Goal: Task Accomplishment & Management: Manage account settings

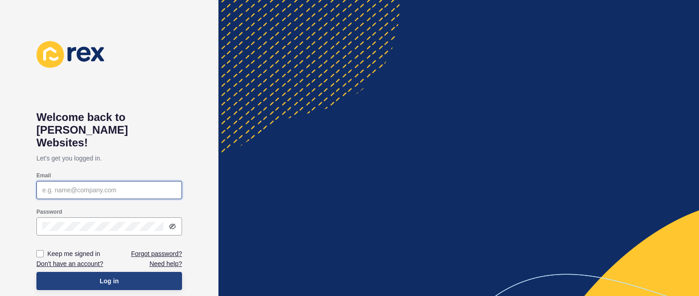
type input "[PERSON_NAME][EMAIL_ADDRESS][DOMAIN_NAME]"
click at [147, 272] on button "Log in" at bounding box center [109, 281] width 146 height 18
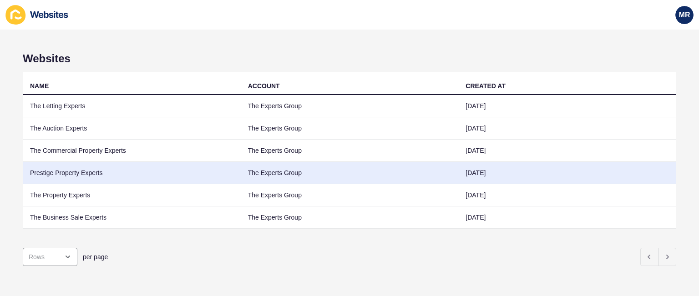
click at [93, 175] on td "Prestige Property Experts" at bounding box center [132, 173] width 218 height 22
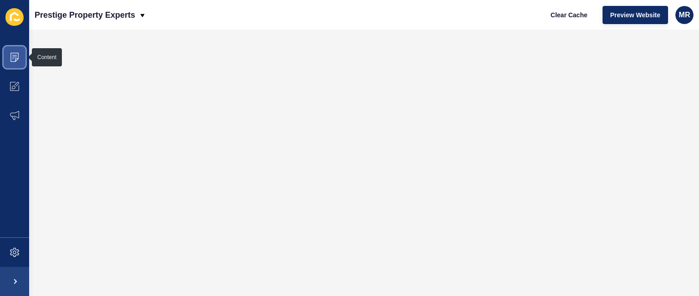
click at [18, 55] on icon at bounding box center [14, 57] width 9 height 9
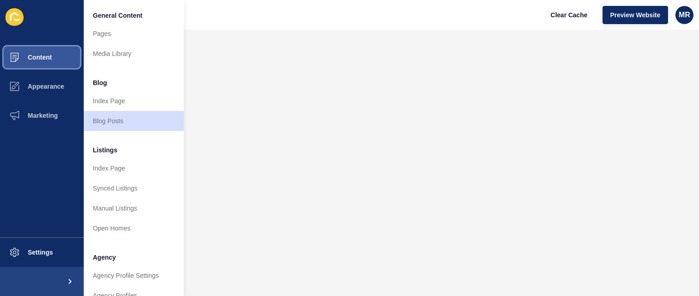
scroll to position [244, 0]
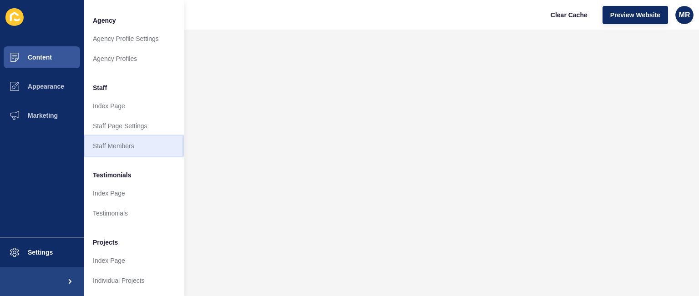
click at [145, 137] on link "Staff Members" at bounding box center [134, 146] width 100 height 20
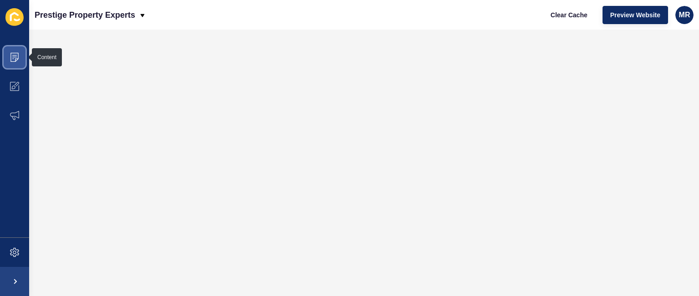
click at [16, 57] on icon at bounding box center [14, 57] width 5 height 0
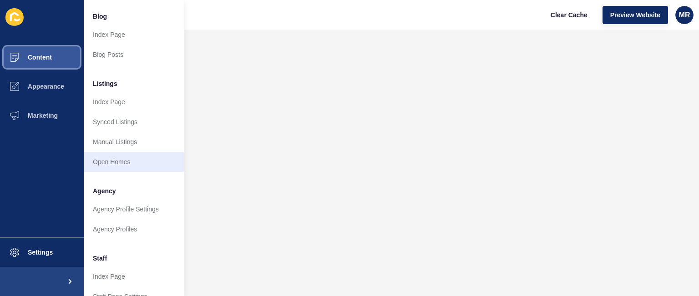
scroll to position [67, 0]
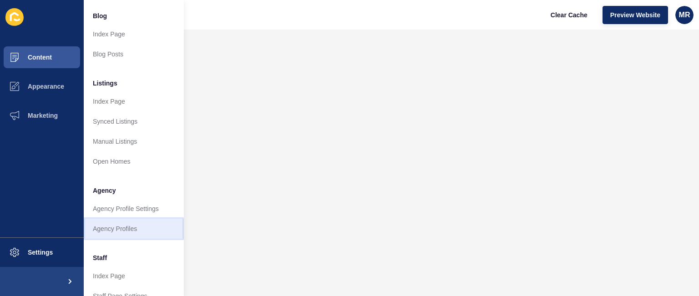
click at [127, 237] on link "Agency Profiles" at bounding box center [134, 229] width 100 height 20
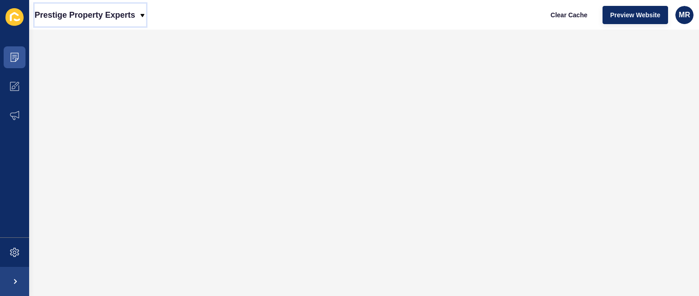
click at [140, 14] on icon at bounding box center [142, 15] width 7 height 7
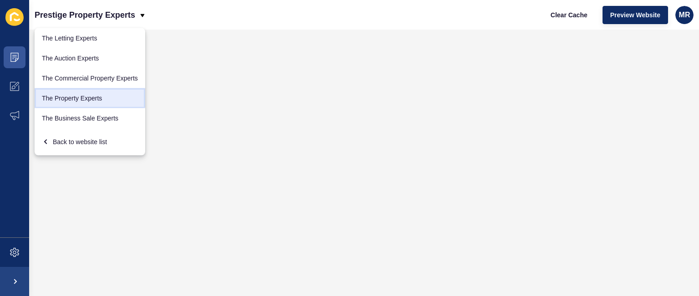
click at [83, 105] on link "The Property Experts" at bounding box center [90, 98] width 111 height 20
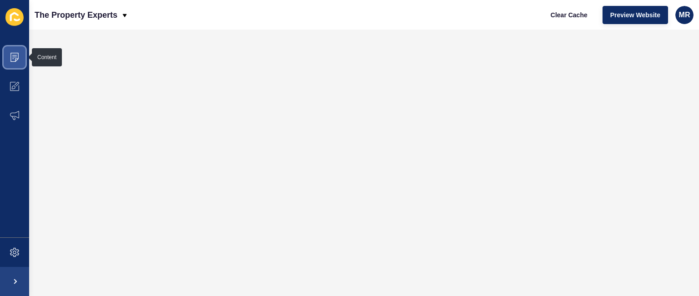
click at [17, 50] on span at bounding box center [14, 57] width 29 height 29
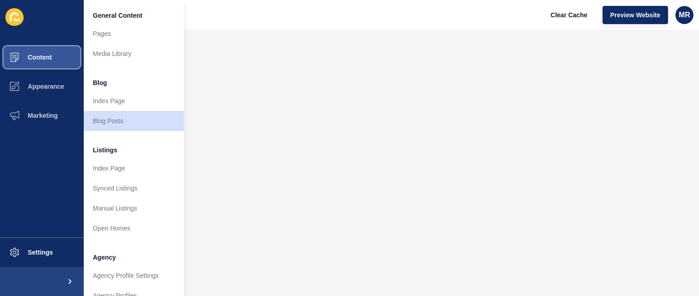
scroll to position [244, 0]
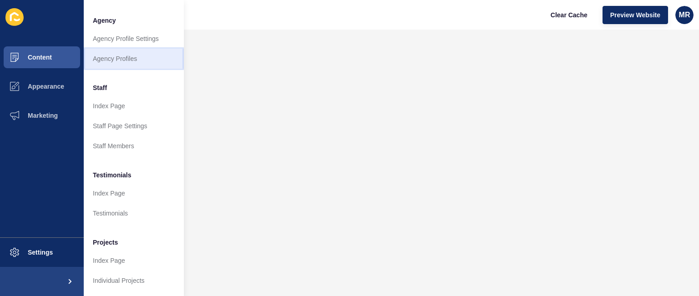
click at [143, 53] on link "Agency Profiles" at bounding box center [134, 59] width 100 height 20
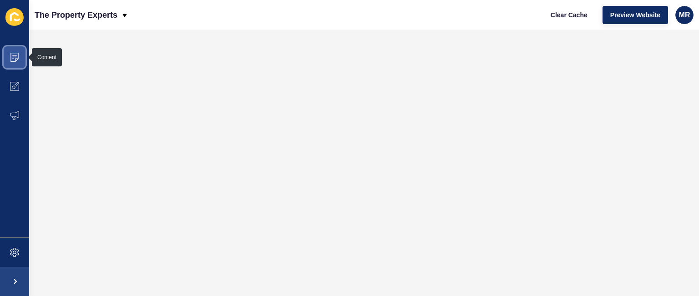
click at [20, 61] on span at bounding box center [14, 57] width 29 height 29
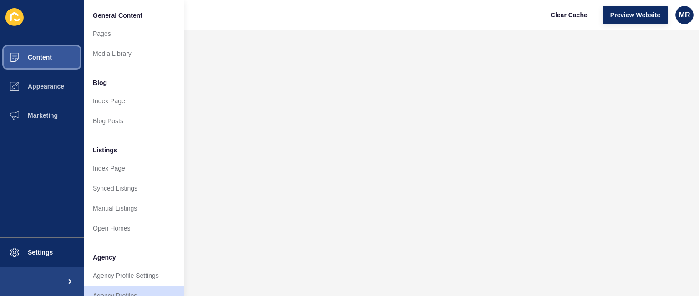
scroll to position [244, 0]
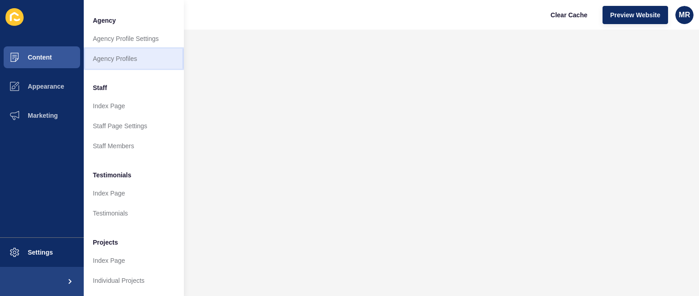
click at [148, 59] on link "Agency Profiles" at bounding box center [134, 59] width 100 height 20
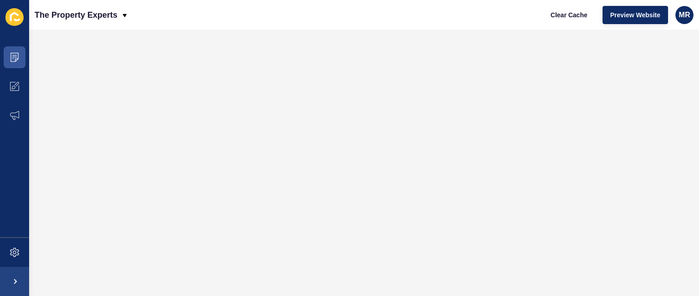
scroll to position [0, 0]
click at [686, 16] on span "MR" at bounding box center [684, 14] width 11 height 9
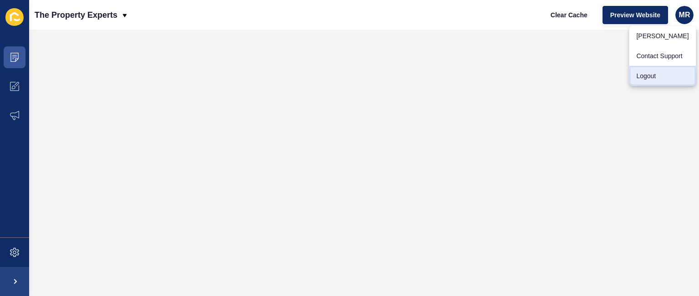
click at [652, 78] on link "Logout" at bounding box center [662, 76] width 67 height 20
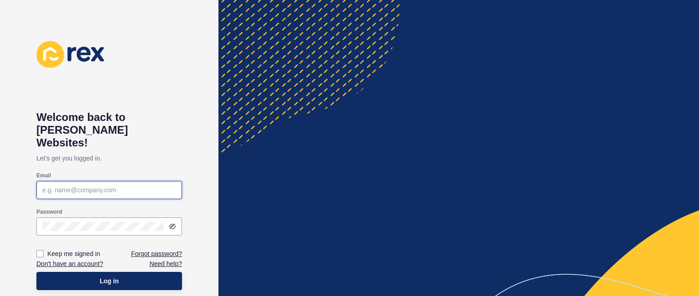
type input "[PERSON_NAME][EMAIL_ADDRESS][DOMAIN_NAME]"
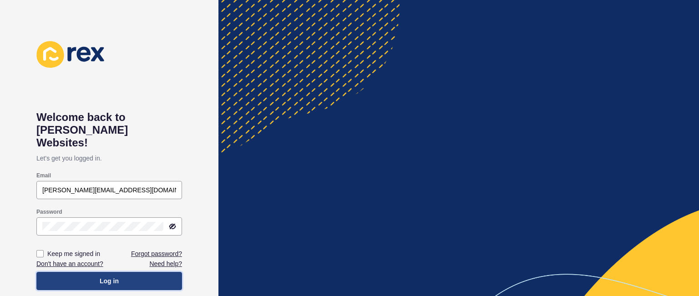
click at [155, 272] on button "Log in" at bounding box center [109, 281] width 146 height 18
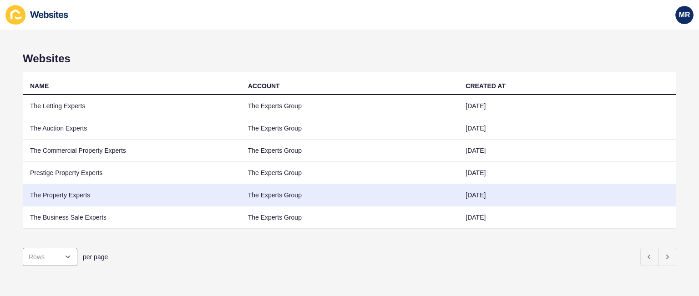
click at [107, 194] on td "The Property Experts" at bounding box center [132, 195] width 218 height 22
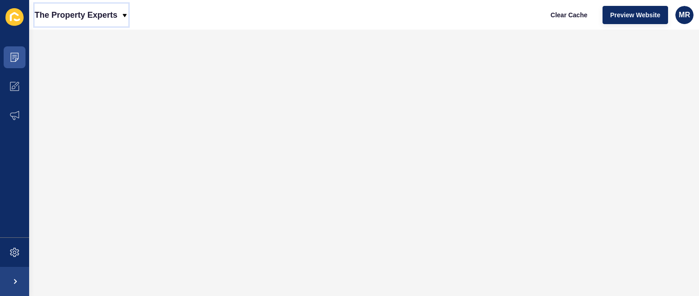
click at [121, 12] on icon at bounding box center [124, 15] width 7 height 7
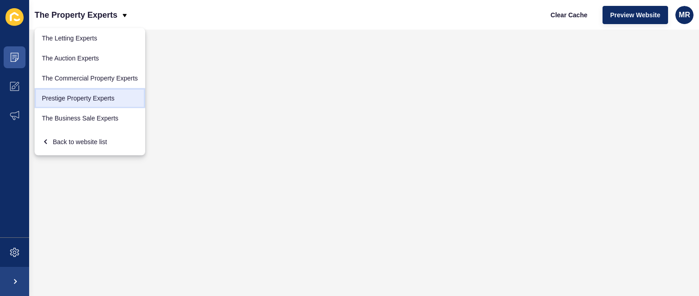
click at [94, 96] on link "Prestige Property Experts" at bounding box center [90, 98] width 111 height 20
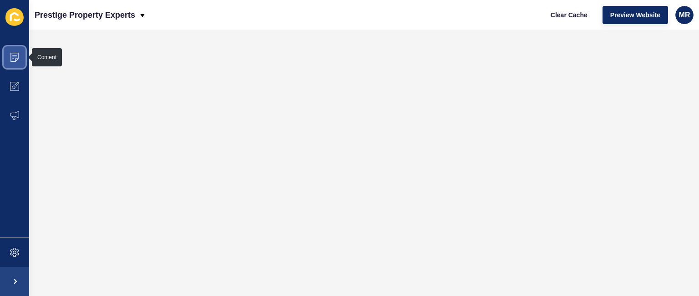
click at [12, 55] on icon at bounding box center [14, 57] width 9 height 9
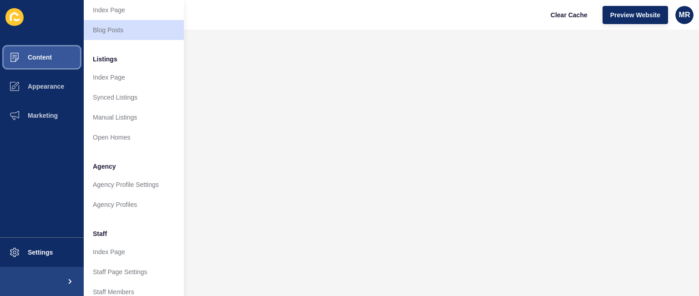
scroll to position [124, 0]
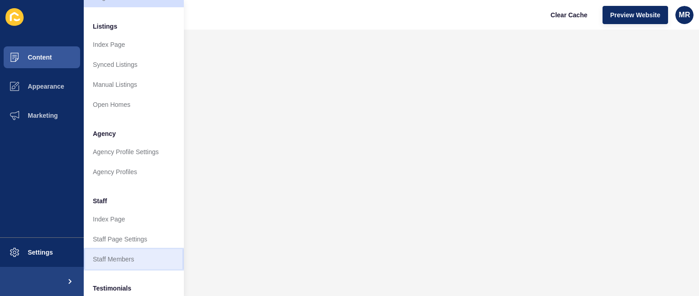
click at [143, 260] on link "Staff Members" at bounding box center [134, 259] width 100 height 20
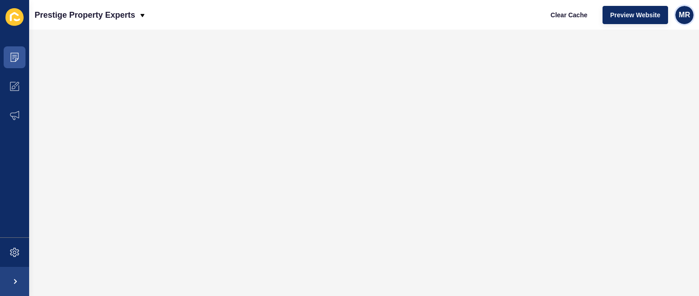
click at [683, 20] on div "MR" at bounding box center [685, 15] width 18 height 18
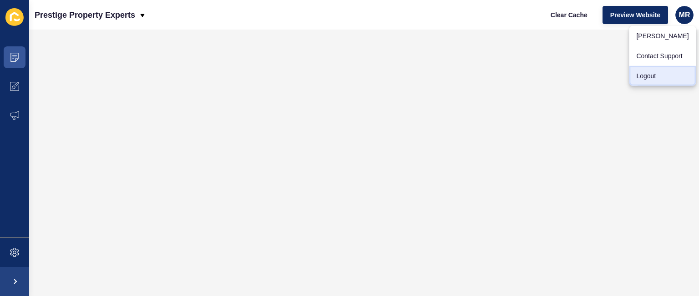
click at [653, 77] on link "Logout" at bounding box center [662, 76] width 67 height 20
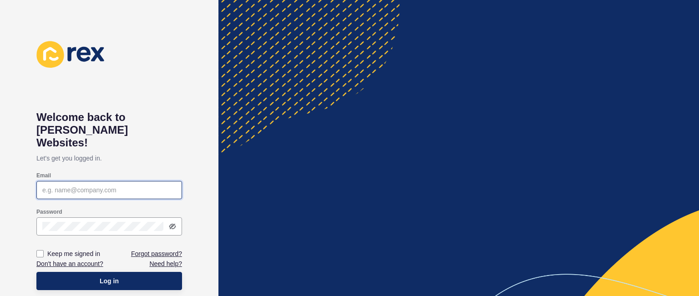
type input "[PERSON_NAME][EMAIL_ADDRESS][DOMAIN_NAME]"
